Goal: Communication & Community: Answer question/provide support

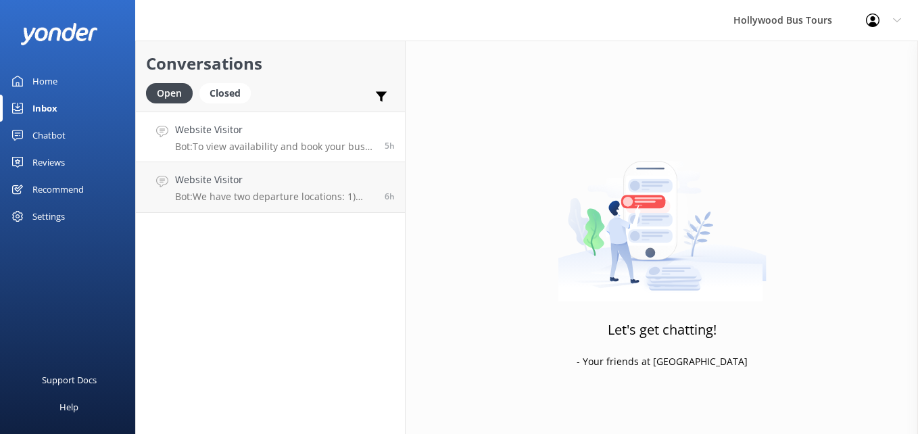
click at [281, 151] on p "Bot: To view availability and book your bus tour online, click [URL][DOMAIN_NAM…" at bounding box center [274, 147] width 199 height 12
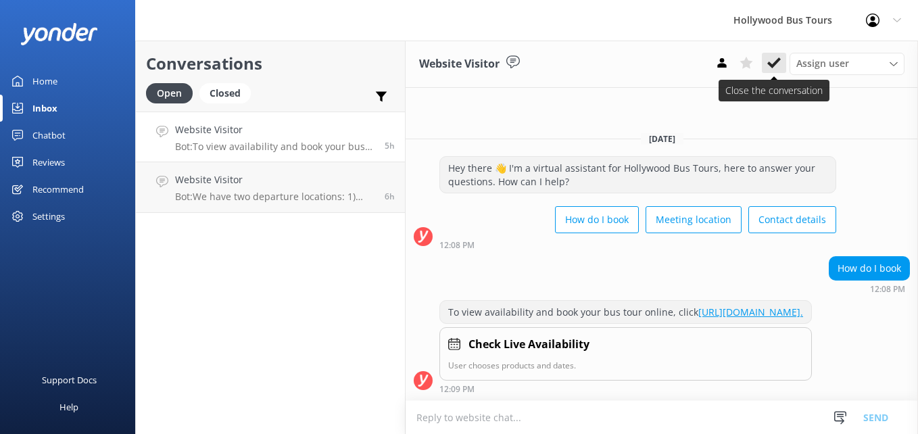
click at [778, 59] on use at bounding box center [774, 62] width 14 height 11
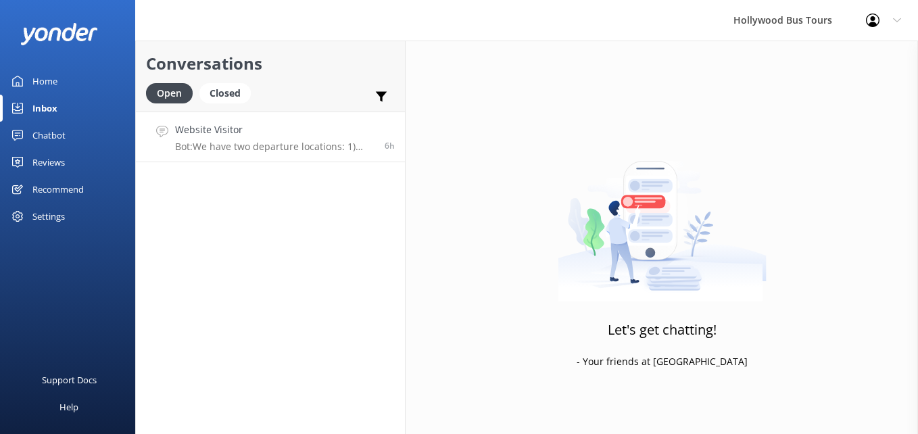
click at [272, 147] on p "Bot: We have two departure locations: 1) [STREET_ADDRESS] - Please check-in ins…" at bounding box center [274, 147] width 199 height 12
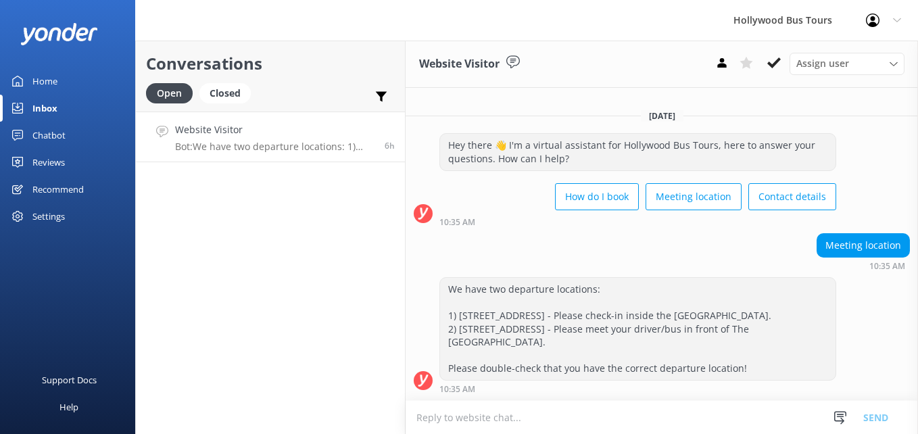
scroll to position [3, 0]
click at [779, 66] on icon at bounding box center [774, 63] width 14 height 14
